Goal: Transaction & Acquisition: Purchase product/service

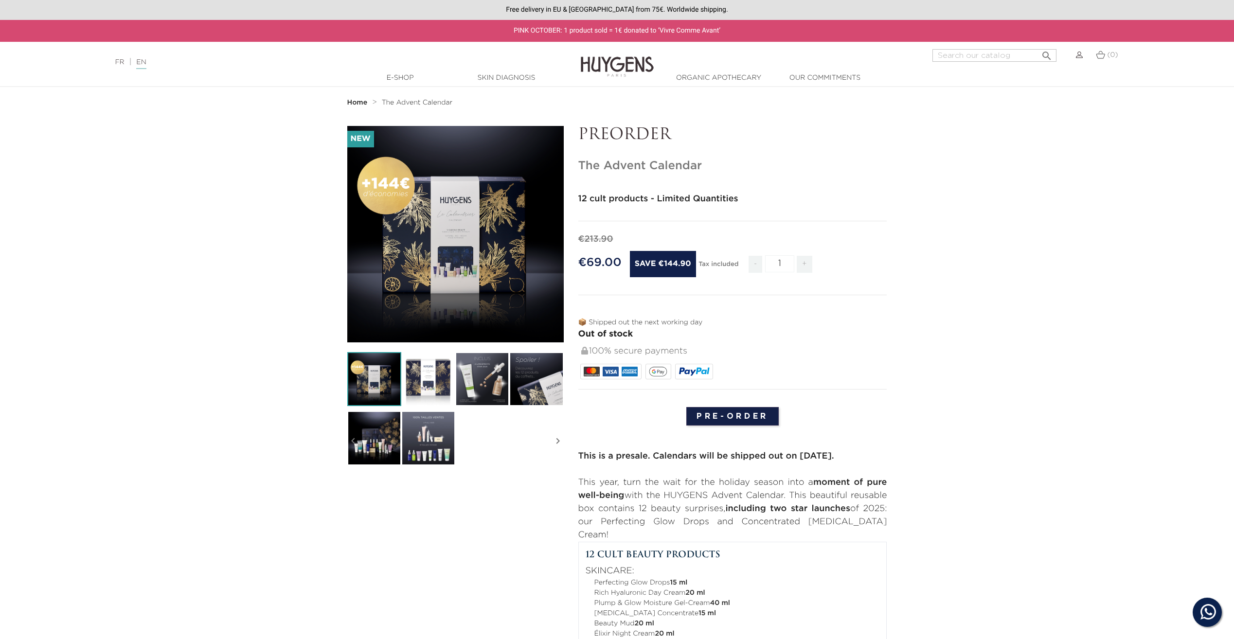
click at [732, 409] on input "Pre-order" at bounding box center [732, 416] width 92 height 18
click at [733, 417] on input "Pre-order" at bounding box center [732, 416] width 92 height 18
click at [734, 415] on body "Hi! Click one of our agents below and we will get back to you as soon as possib…" at bounding box center [617, 319] width 1234 height 639
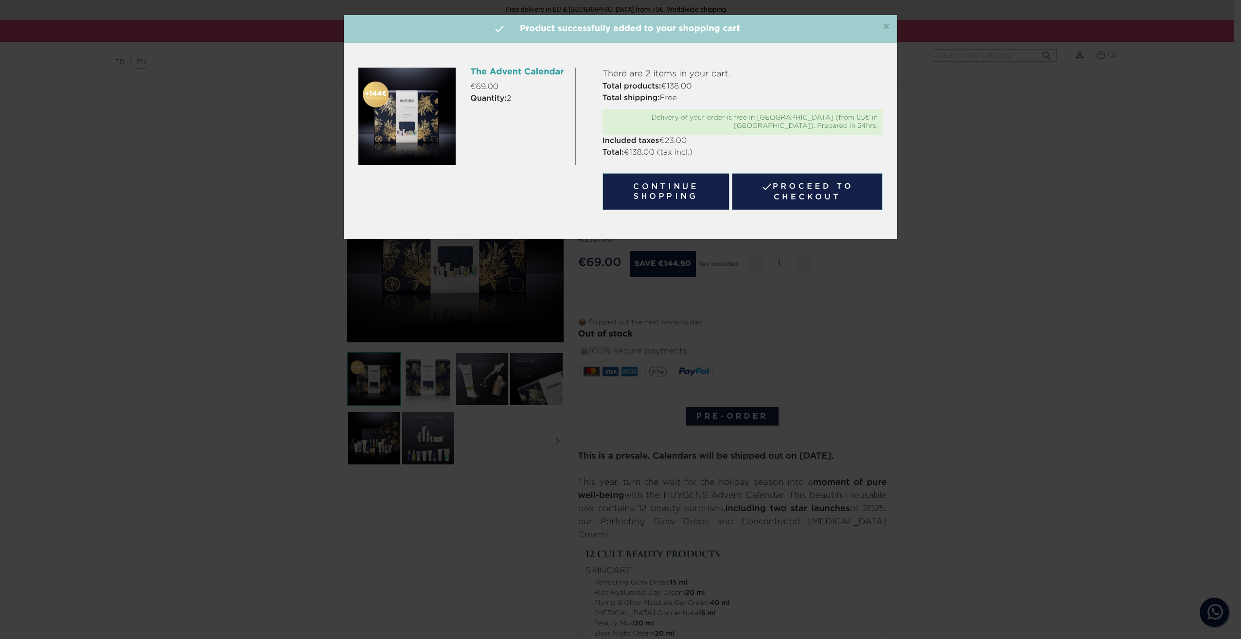
click at [814, 190] on link " Proceed to checkout" at bounding box center [807, 191] width 151 height 37
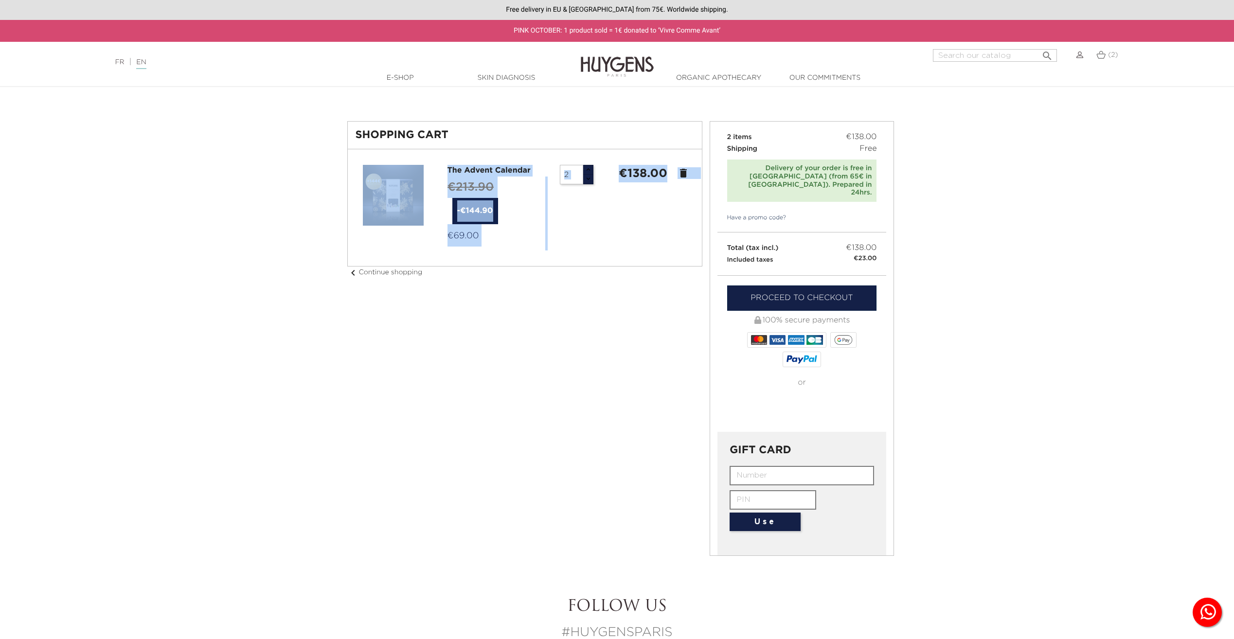
drag, startPoint x: 573, startPoint y: 159, endPoint x: 568, endPoint y: 160, distance: 5.0
click at [568, 160] on div "Shopping Cart The Advent Calendar €213.90 -€144.90 €69.00 2 €138.00 delete" at bounding box center [524, 193] width 355 height 145
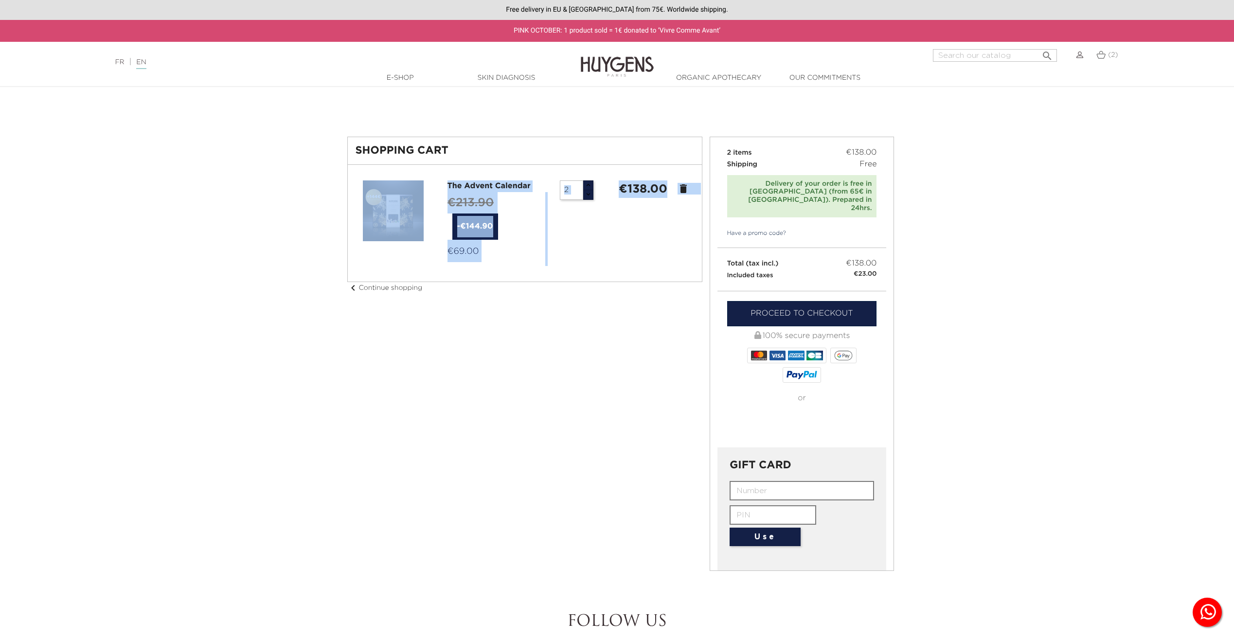
drag, startPoint x: 568, startPoint y: 160, endPoint x: 594, endPoint y: 243, distance: 87.5
click at [599, 252] on div at bounding box center [525, 223] width 339 height 86
click at [572, 195] on input "2" at bounding box center [571, 189] width 23 height 19
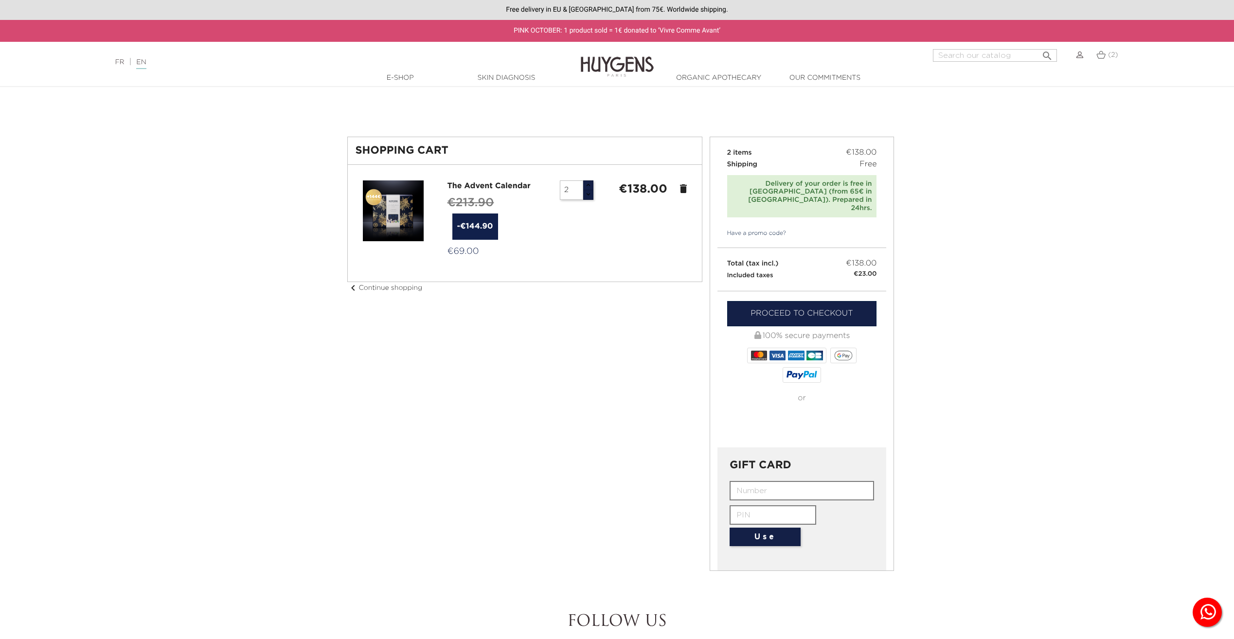
drag, startPoint x: 571, startPoint y: 193, endPoint x: 552, endPoint y: 191, distance: 18.6
click at [552, 191] on div "The Advent Calendar €213.90 -€144.90 €69.00 2 €138.00 delete" at bounding box center [525, 223] width 339 height 86
type input "1"
click at [519, 269] on li "The Advent Calendar €213.90 -€144.90 €69.00 1 €69.00 delete" at bounding box center [525, 223] width 339 height 101
click at [769, 301] on link "Proceed to checkout" at bounding box center [802, 313] width 150 height 25
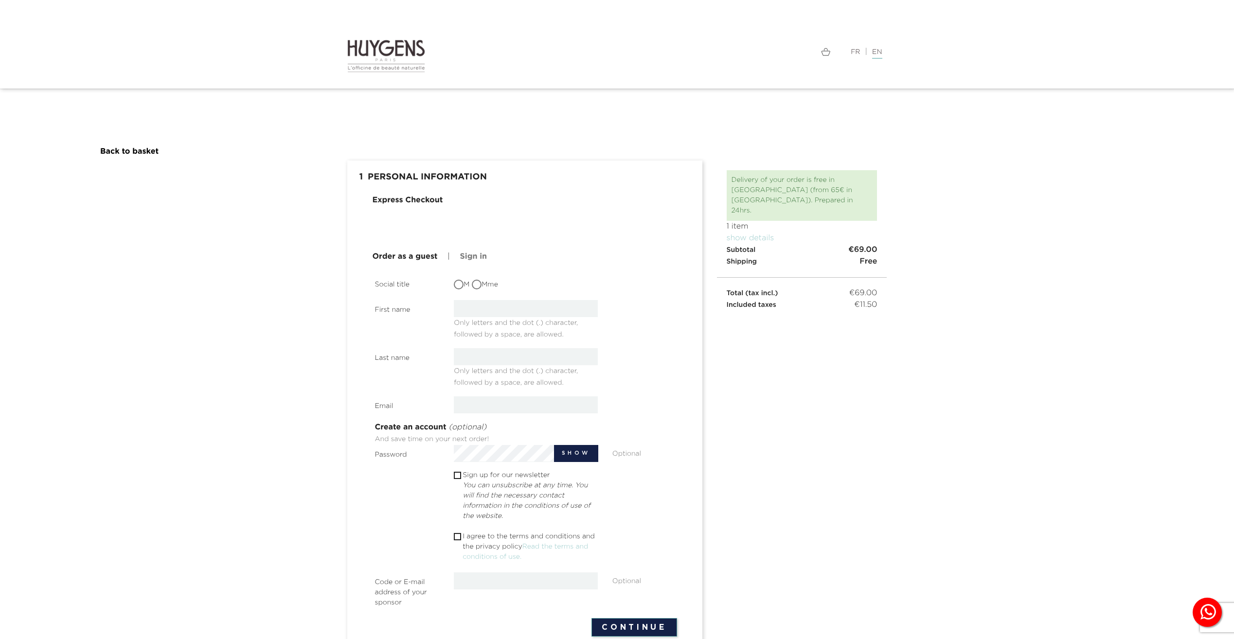
click at [476, 256] on link "Sign in" at bounding box center [473, 257] width 27 height 12
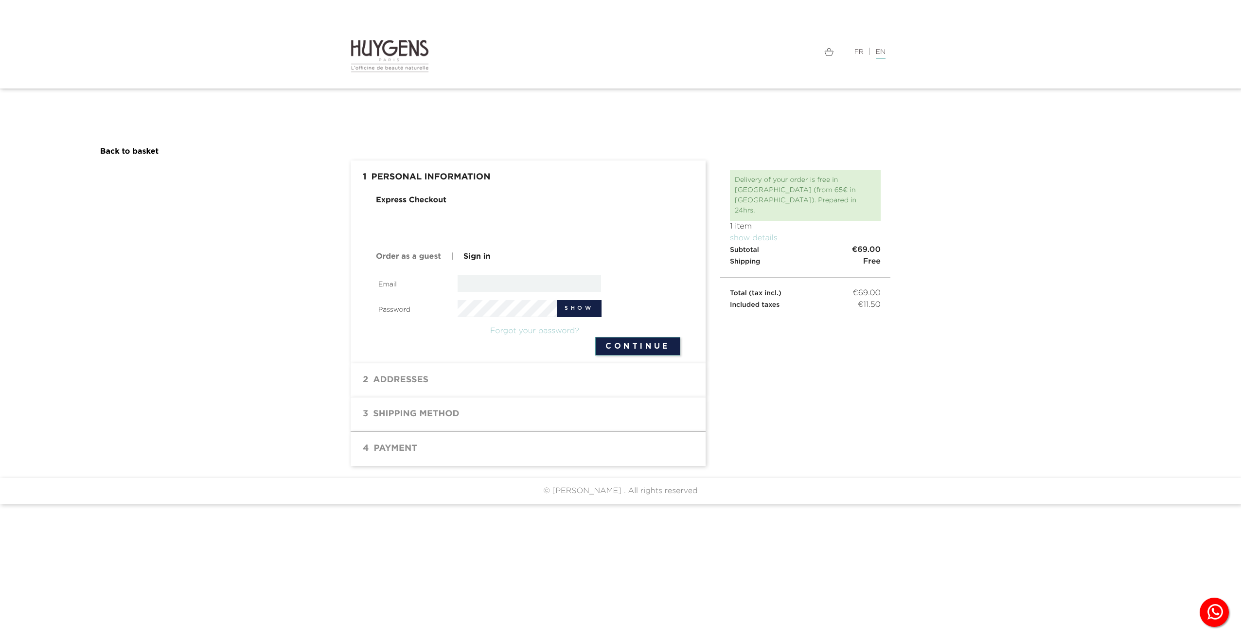
click at [486, 281] on input "email" at bounding box center [530, 283] width 144 height 17
type input "[EMAIL_ADDRESS][DOMAIN_NAME]"
click at [632, 344] on button "Continue" at bounding box center [637, 346] width 85 height 18
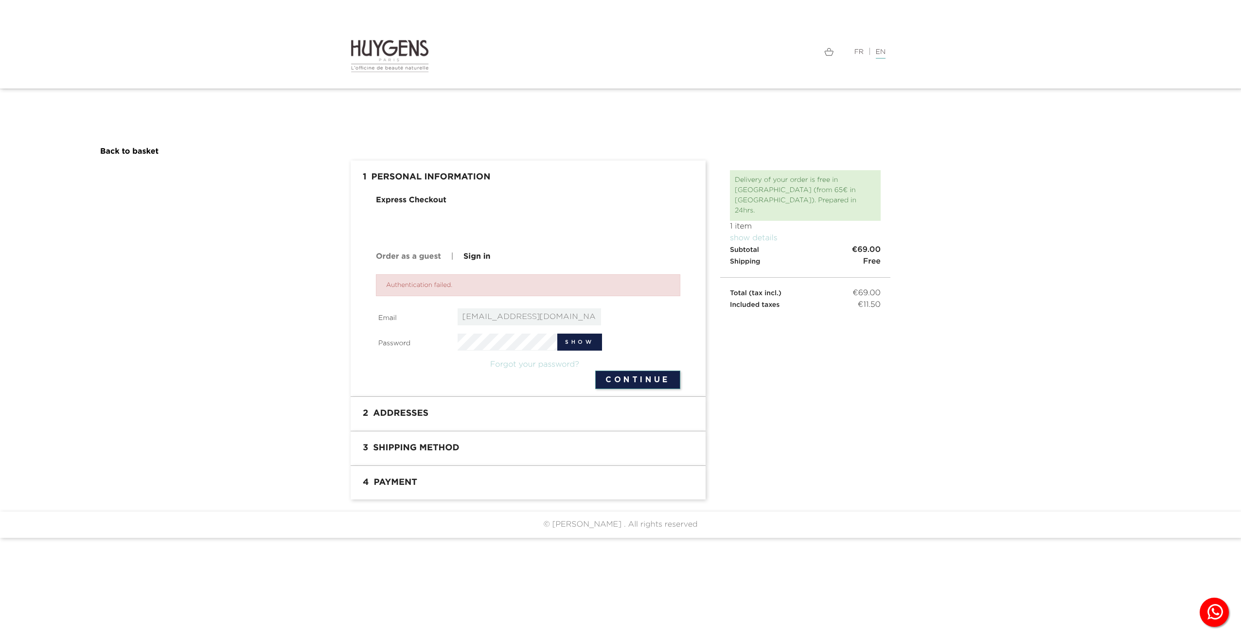
click at [517, 322] on input "kk@zotefoams.com" at bounding box center [530, 316] width 144 height 17
click at [507, 318] on input "email" at bounding box center [530, 316] width 144 height 17
click at [546, 302] on div "Authentication failed. Email Password Show Forgot your password? Continue" at bounding box center [528, 331] width 305 height 115
click at [487, 316] on input "email" at bounding box center [530, 316] width 144 height 17
type input "kk@zotefoams.com"
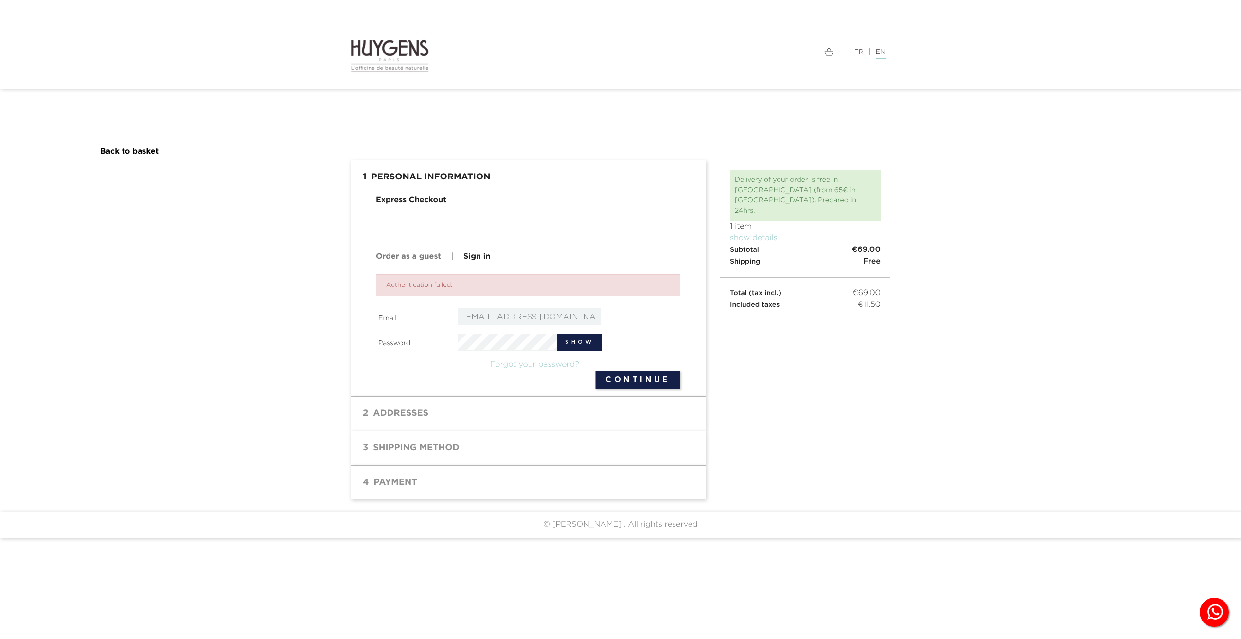
click at [941, 412] on section " 1 Personal Information mode_edit Edit Express Checkout Order as a guest | Sig…" at bounding box center [620, 337] width 1241 height 352
click at [648, 379] on button "Continue" at bounding box center [637, 380] width 85 height 18
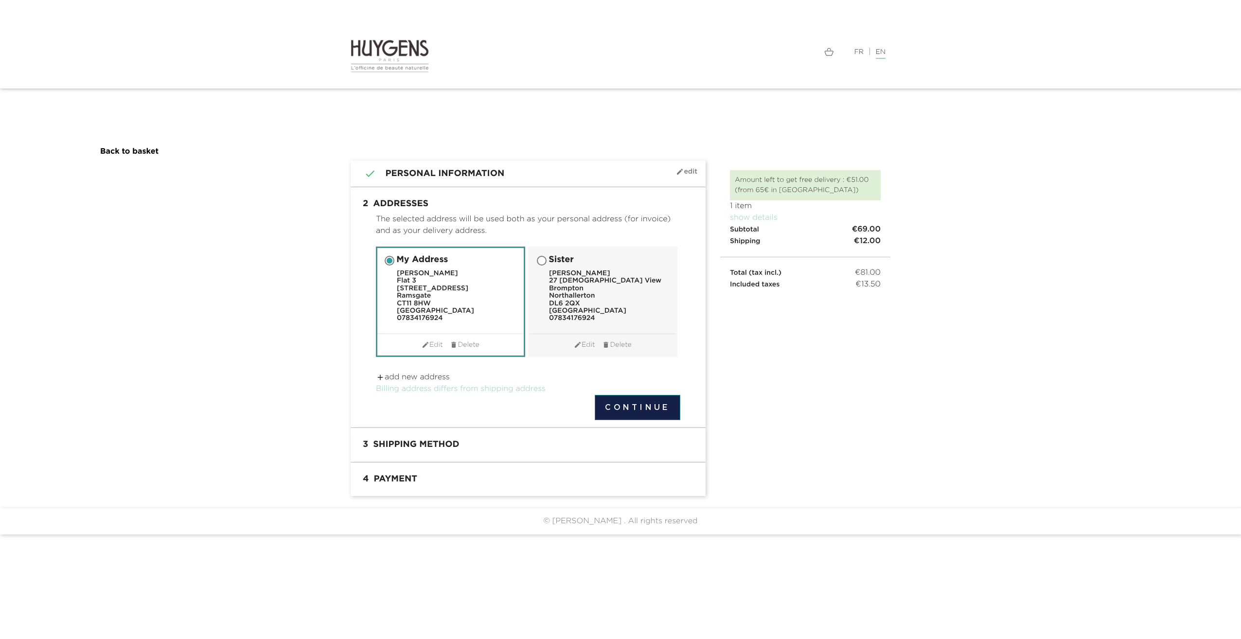
click at [633, 408] on button "Continue" at bounding box center [638, 407] width 86 height 25
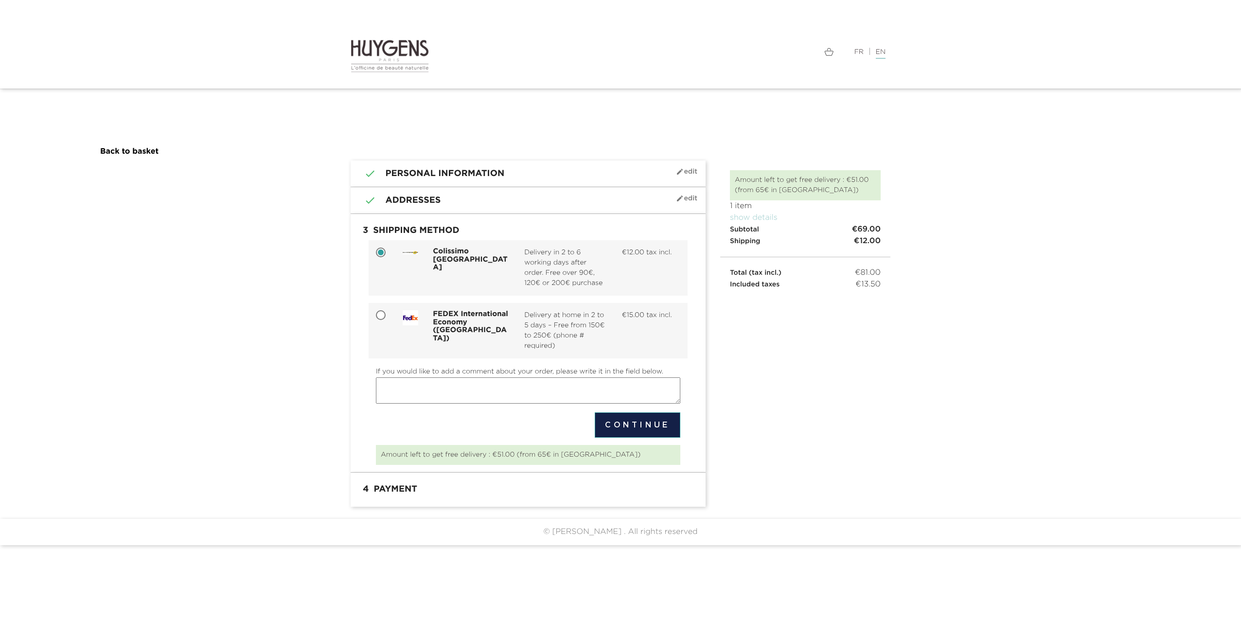
click at [643, 421] on button "Continue" at bounding box center [638, 424] width 86 height 25
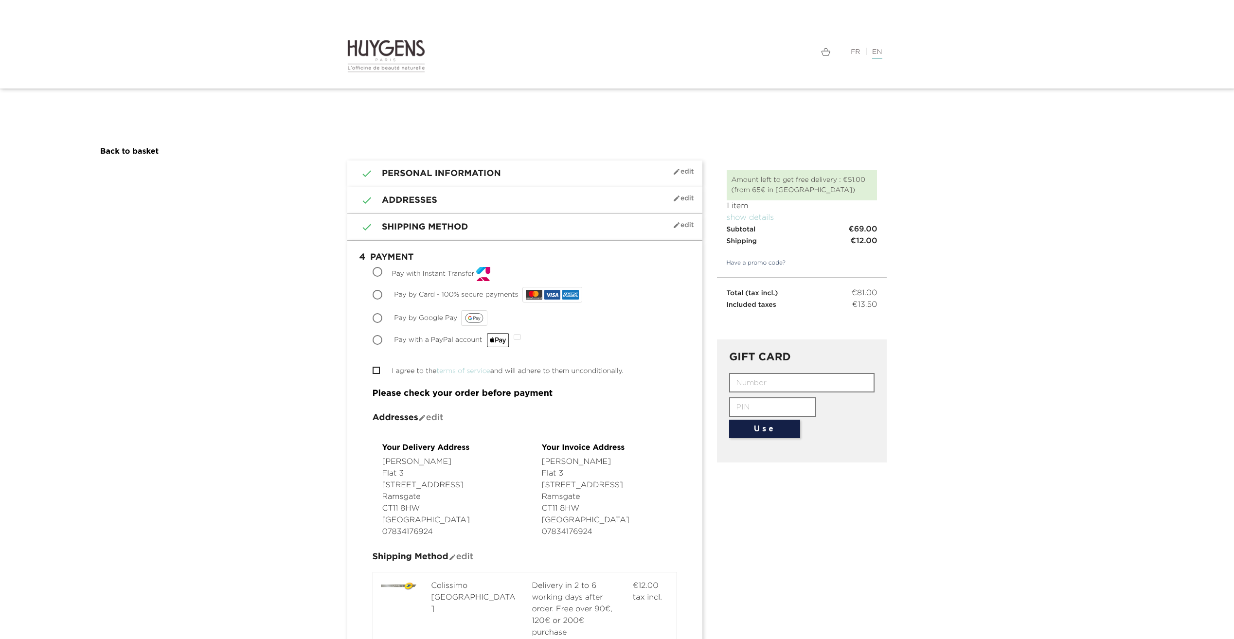
click at [378, 339] on input "Pay with a PayPal account" at bounding box center [379, 341] width 10 height 10
radio input "true"
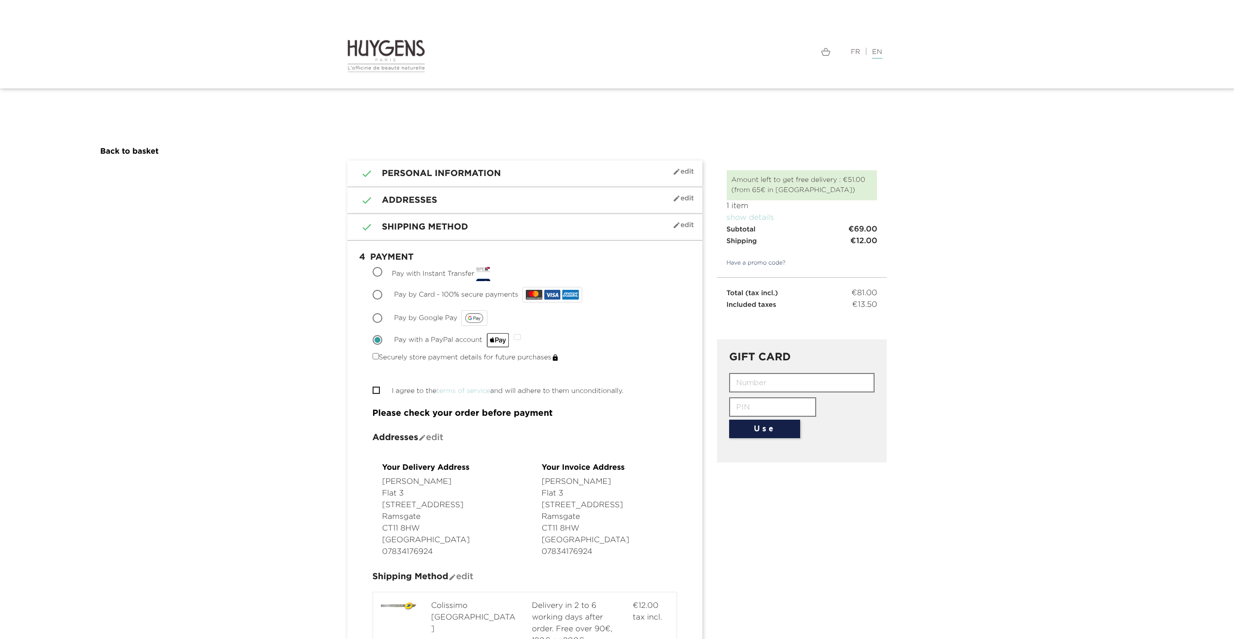
click at [378, 297] on input "Pay by Card - 100% secure payments" at bounding box center [379, 296] width 10 height 10
radio input "true"
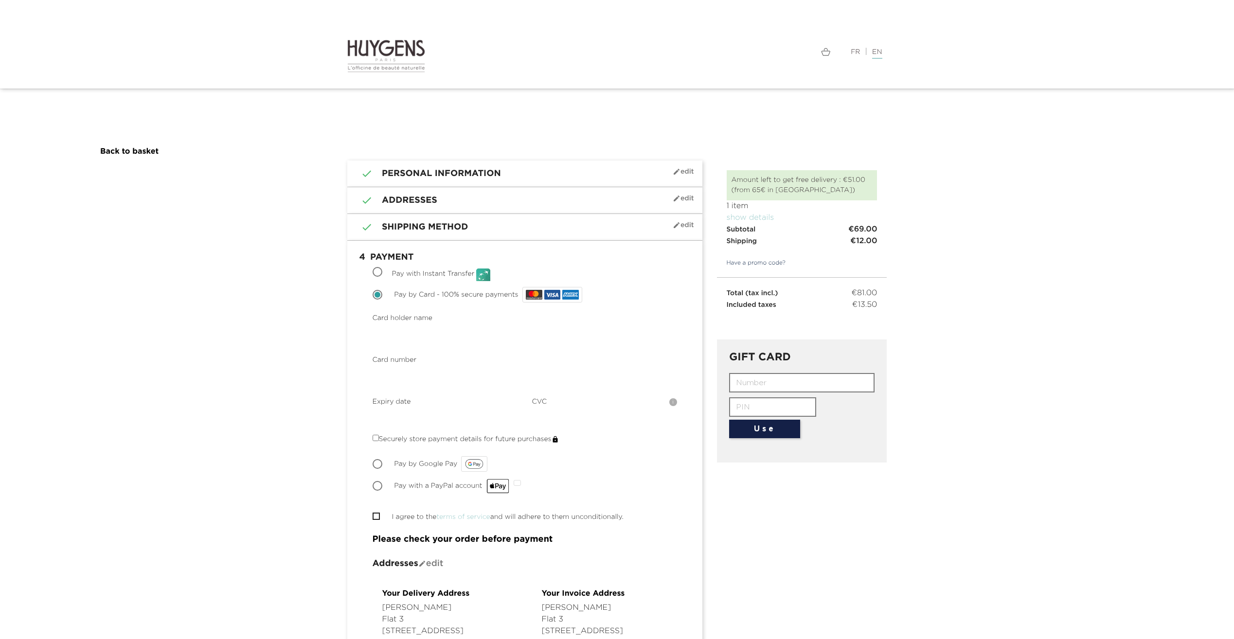
click at [61, 371] on section " 1 Personal Information mode_edit Edit Connected as Kate Kelly . Not you? Log …" at bounding box center [617, 625] width 1234 height 928
drag, startPoint x: 857, startPoint y: 288, endPoint x: 452, endPoint y: 415, distance: 423.7
click at [78, 10] on body "Language: FR | EN Français English  Search (1)    " at bounding box center [617, 319] width 1234 height 639
click at [304, 458] on section " 1 Personal Information mode_edit Edit Connected as Kate Kelly . Not you? Log …" at bounding box center [617, 625] width 1234 height 928
click at [375, 439] on input "Securely store payment details for future purchases" at bounding box center [376, 438] width 6 height 6
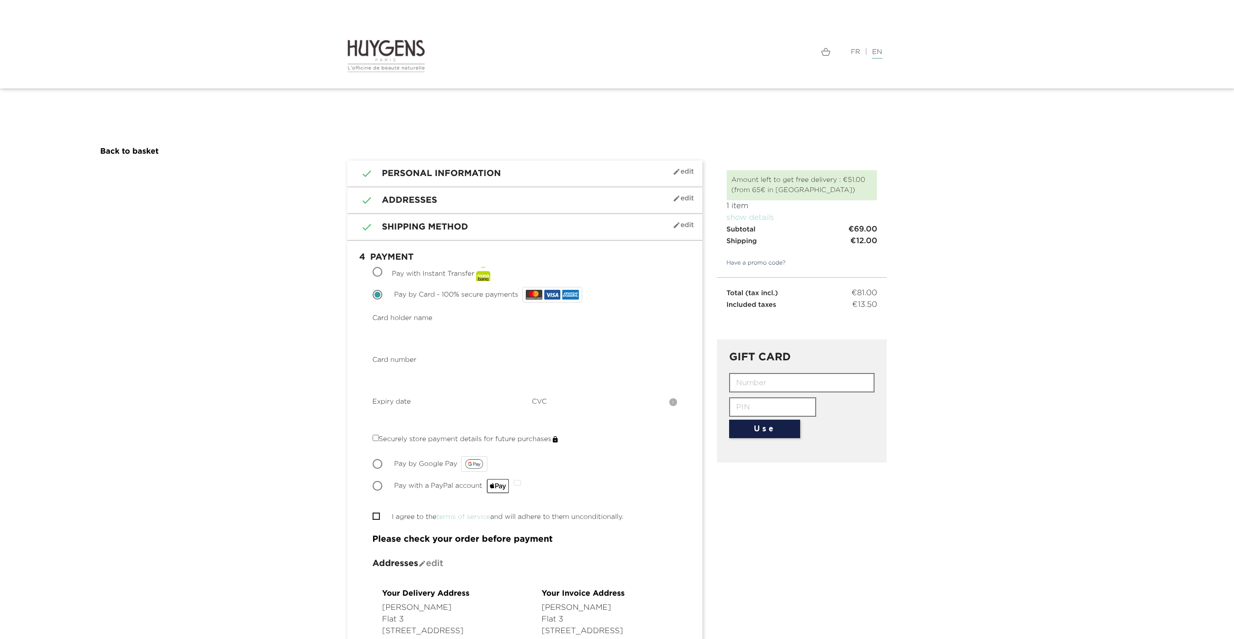
checkbox input "true"
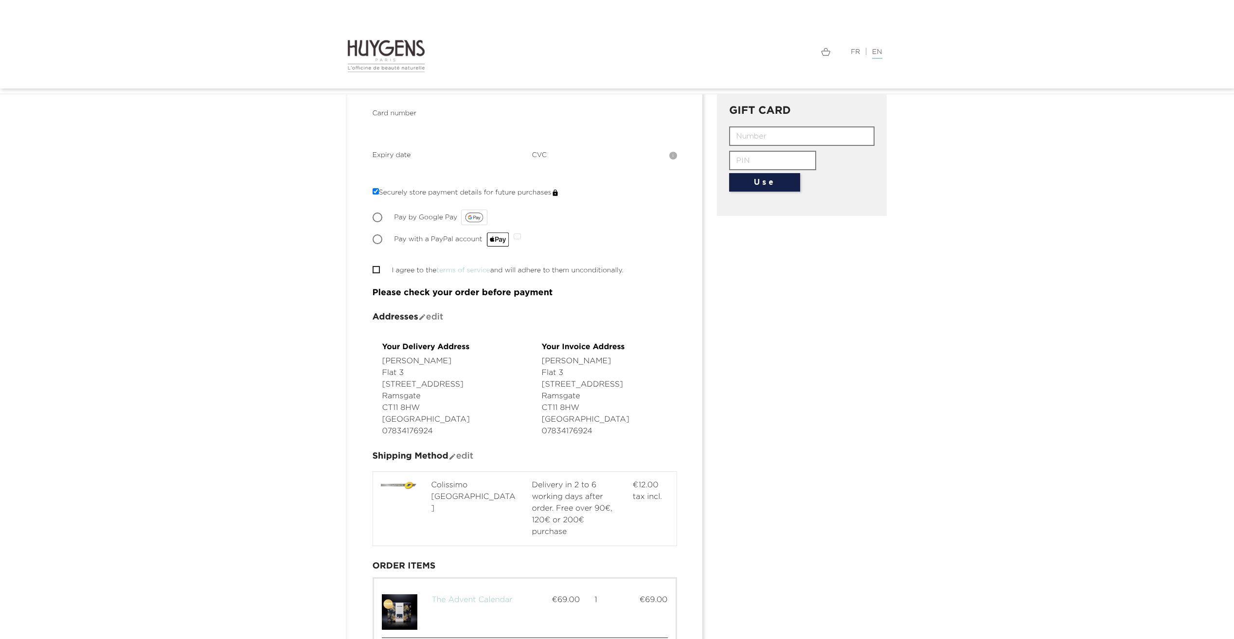
scroll to position [116, 0]
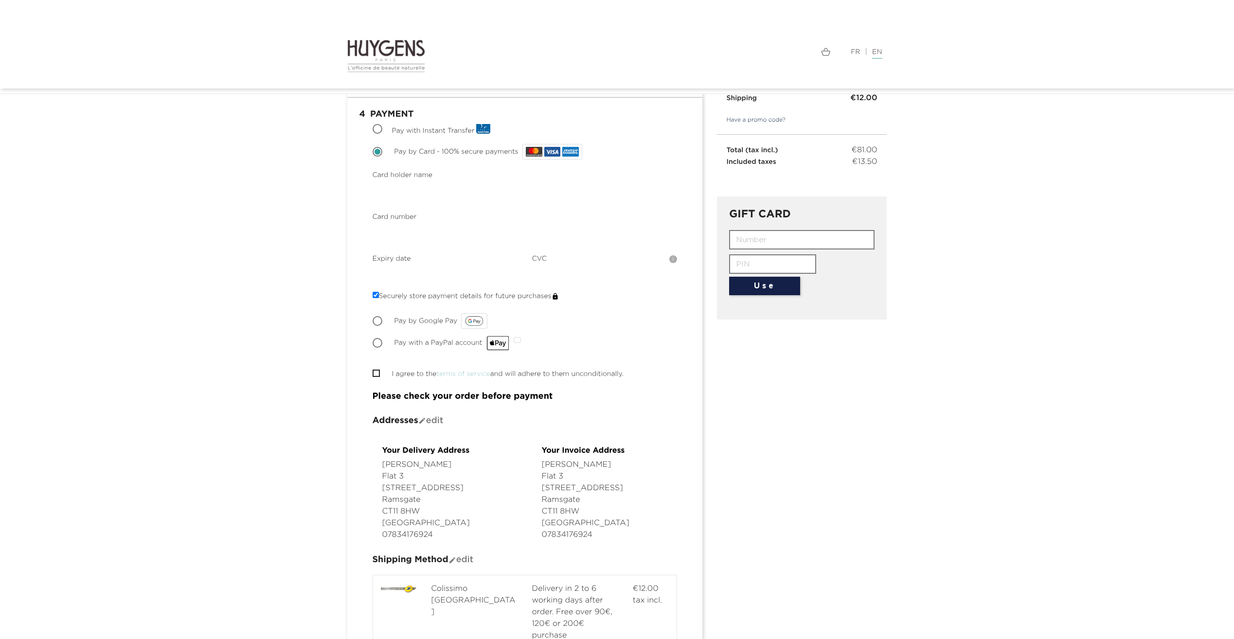
click at [379, 372] on span "" at bounding box center [376, 373] width 7 height 7
click at [375, 371] on input "I agree to the terms of service and will adhere to them unconditionally." at bounding box center [376, 373] width 6 height 6
checkbox input "true"
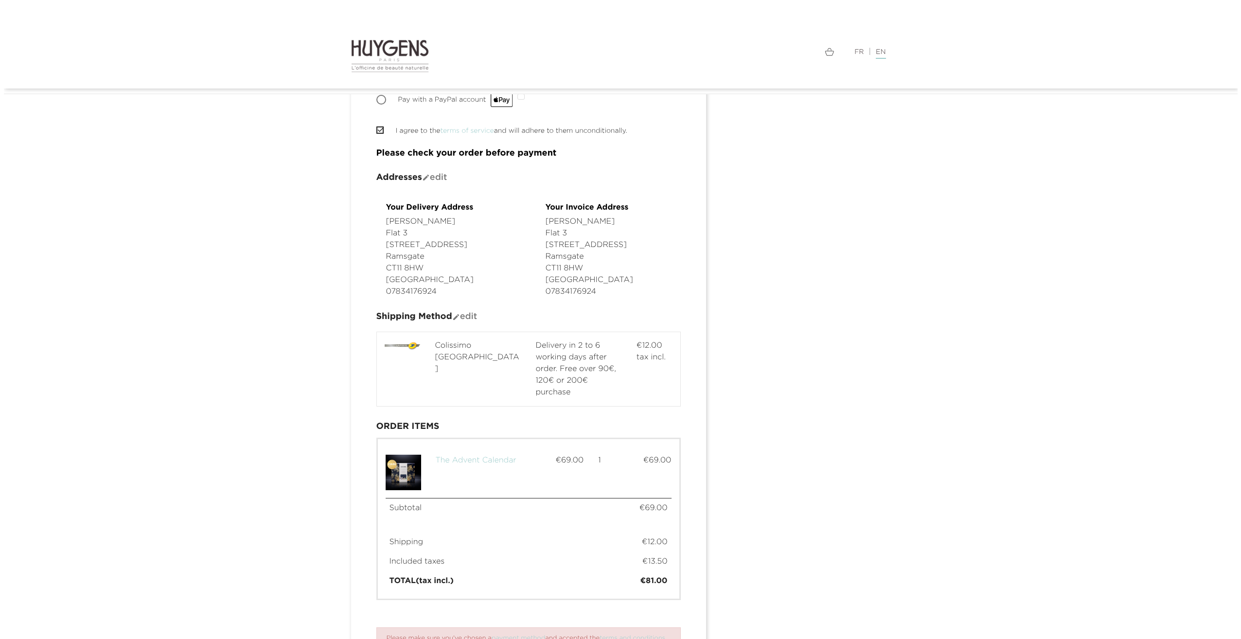
scroll to position [457, 0]
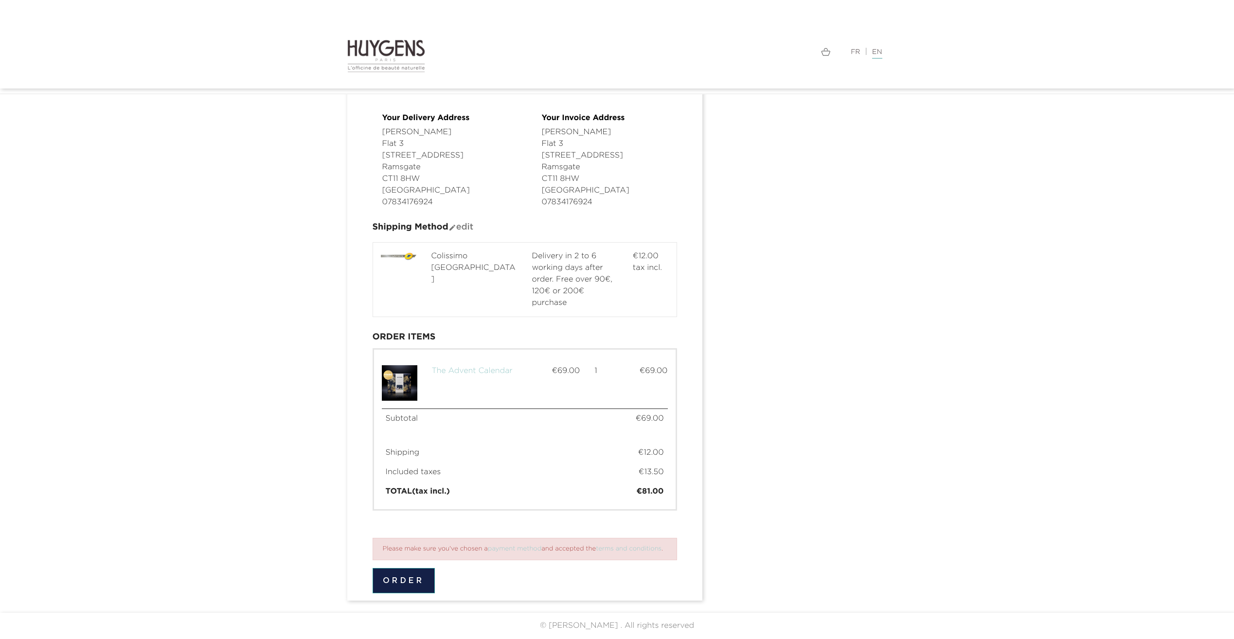
click at [404, 584] on button "Order" at bounding box center [404, 580] width 62 height 25
